Goal: Task Accomplishment & Management: Manage account settings

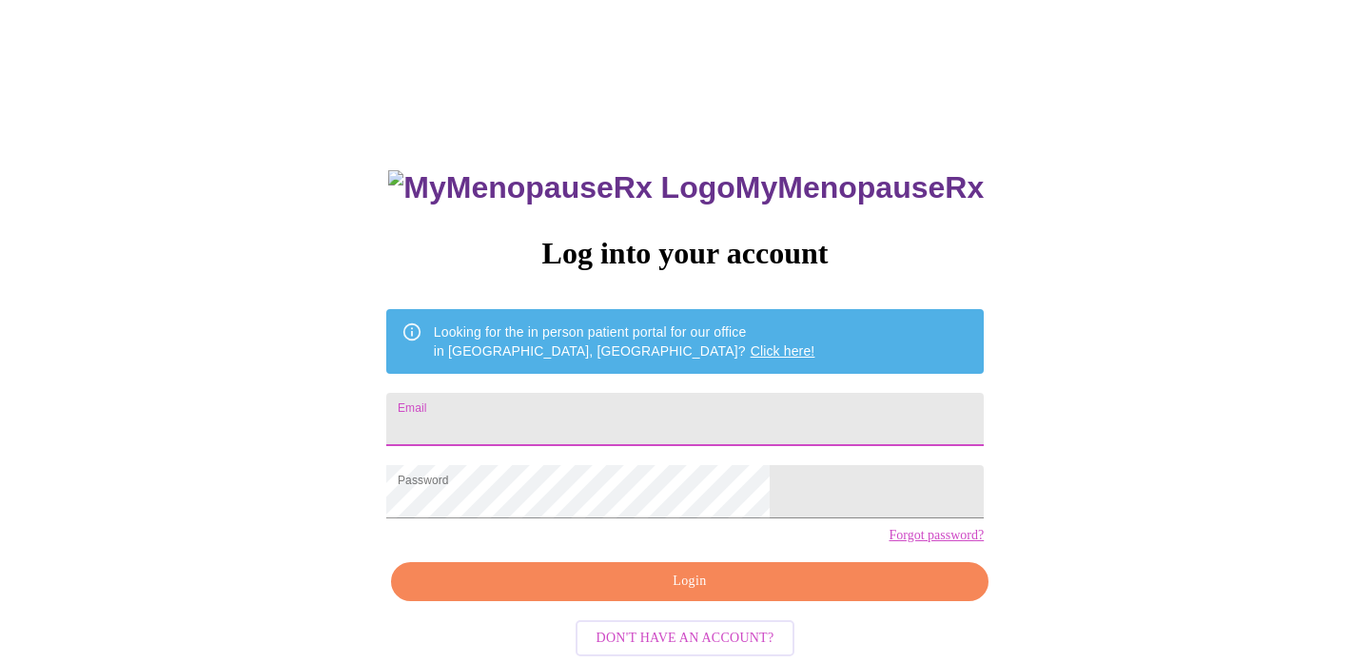
type input "[EMAIL_ADDRESS][DOMAIN_NAME]"
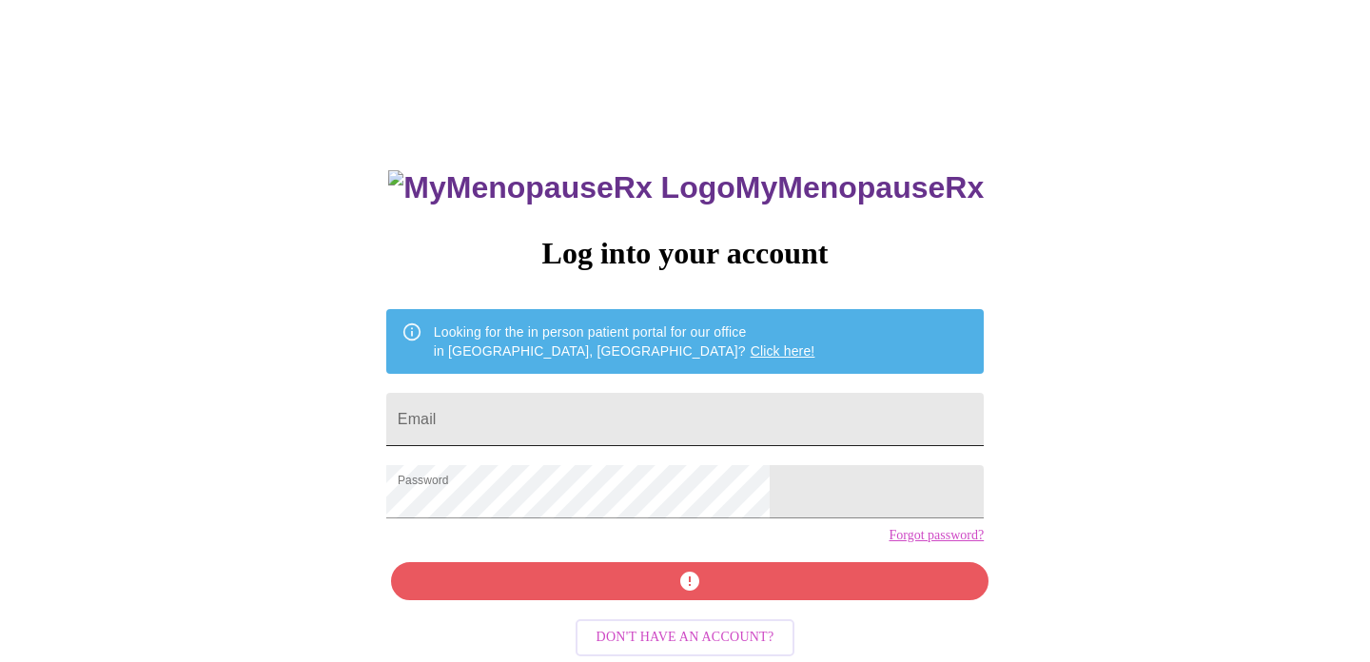
click at [563, 418] on input "Email" at bounding box center [684, 419] width 597 height 53
type input "[EMAIL_ADDRESS][DOMAIN_NAME]"
click at [764, 603] on div "MyMenopauseRx Log into your account Looking for the in person patient portal fo…" at bounding box center [684, 471] width 635 height 662
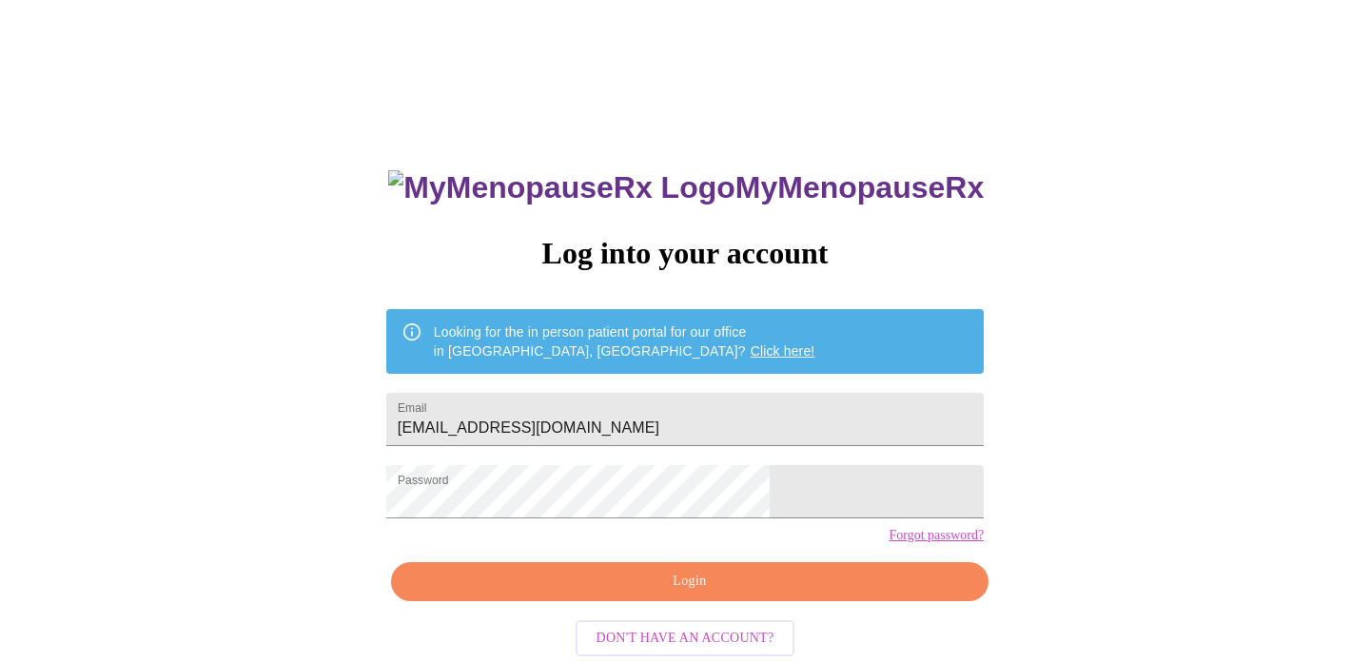
click at [635, 473] on form "Password" at bounding box center [684, 492] width 597 height 72
click at [707, 594] on span "Login" at bounding box center [690, 582] width 554 height 24
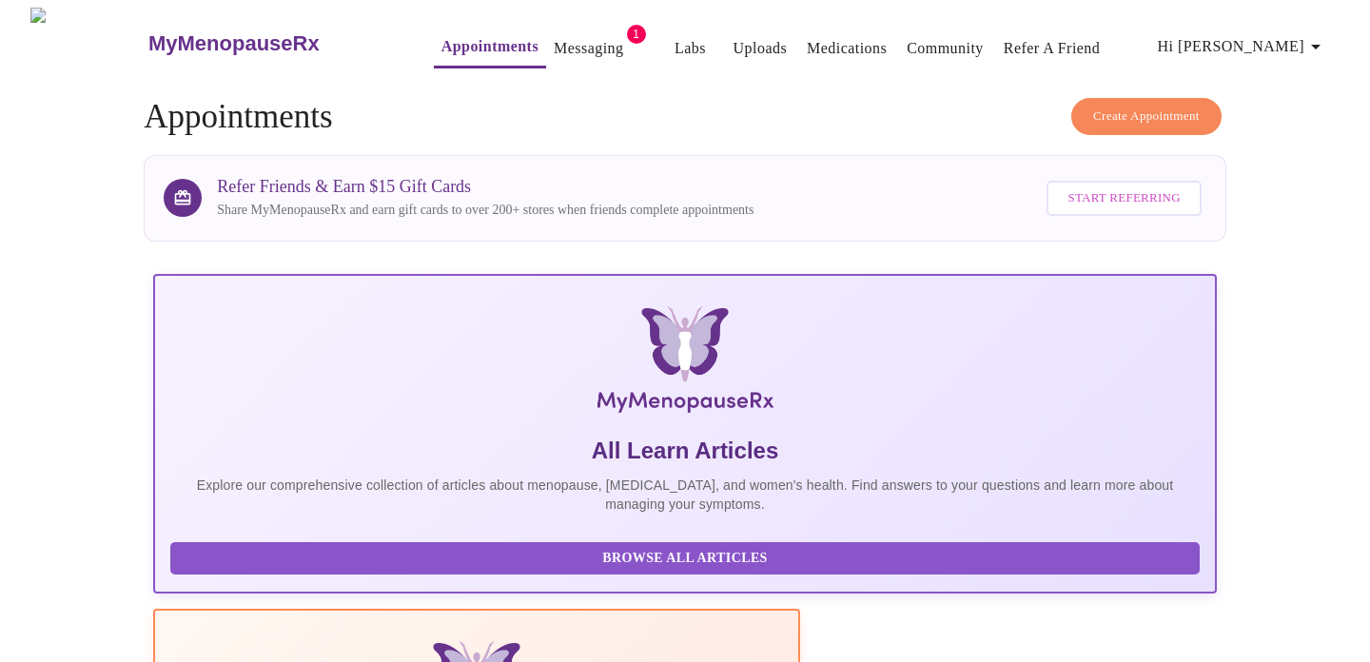
click at [554, 45] on link "Messaging" at bounding box center [588, 48] width 69 height 27
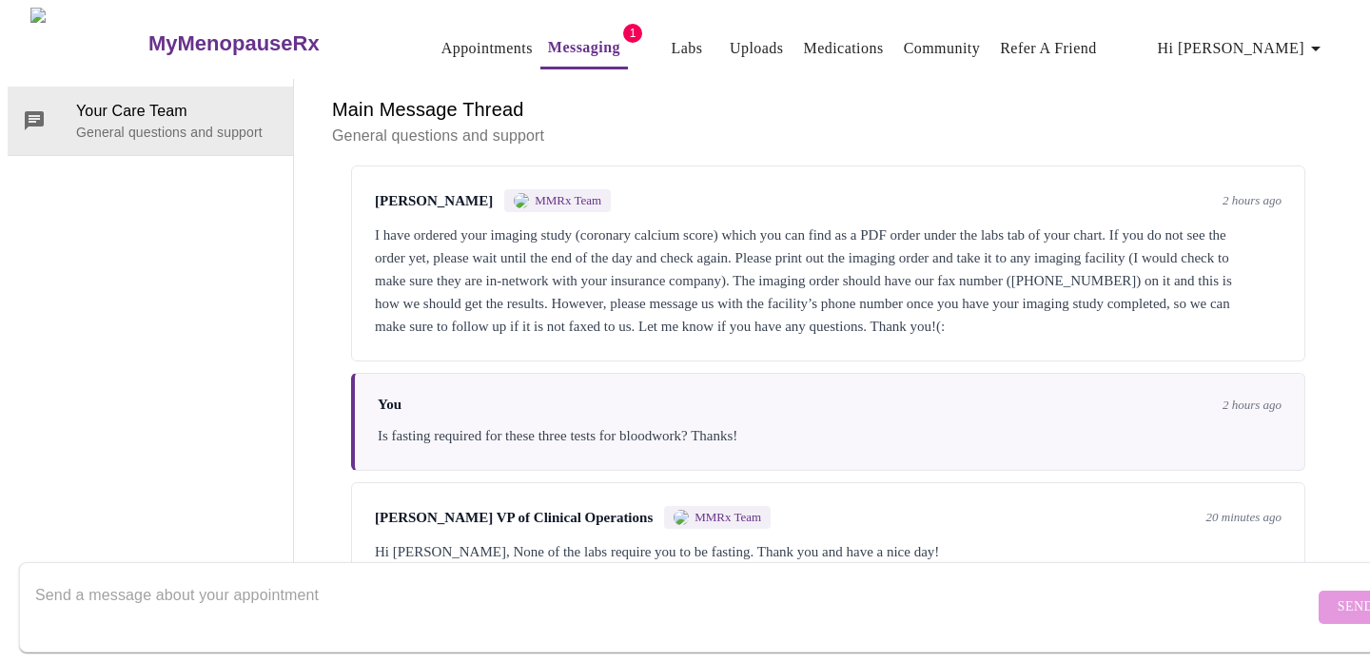
click at [1278, 44] on span "Hi [PERSON_NAME]" at bounding box center [1242, 48] width 169 height 27
click at [1262, 146] on li "Log out" at bounding box center [1297, 144] width 88 height 34
